Goal: Find specific page/section: Find specific page/section

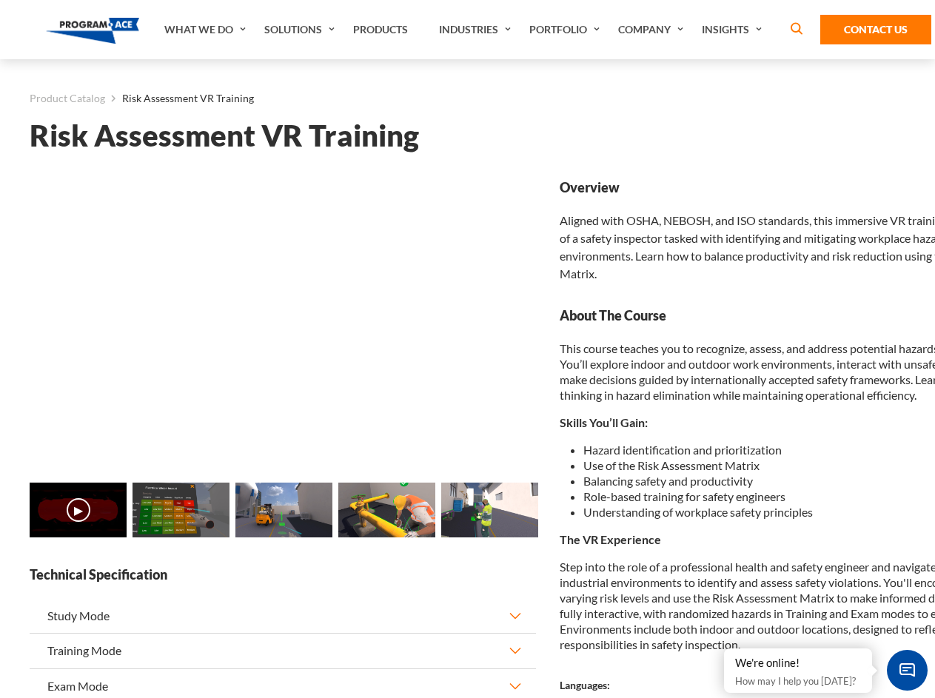
click at [301, 30] on link "Solutions" at bounding box center [301, 29] width 89 height 59
click at [0, 0] on div "AI & Computer Vision Solutions Computer Vision Quality Control AI tools for fas…" at bounding box center [0, 0] width 0 height 0
click at [0, 0] on div "AI & Computer Vision Solutions Virtual Training Solutions Virtual Tour Solution…" at bounding box center [0, 0] width 0 height 0
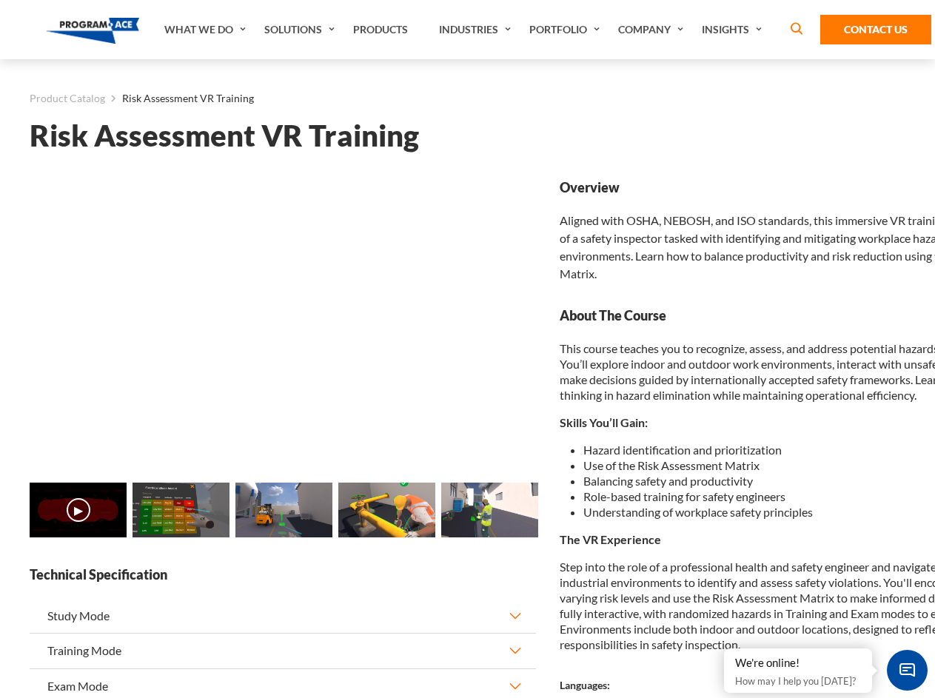
click at [0, 0] on div "AI & Computer Vision Solutions Virtual Training Solutions Virtual Tour Solution…" at bounding box center [0, 0] width 0 height 0
click at [0, 0] on div "AI & Computer Vision Solutions Computer Vision Quality Control AI tools for fas…" at bounding box center [0, 0] width 0 height 0
